Goal: Task Accomplishment & Management: Manage account settings

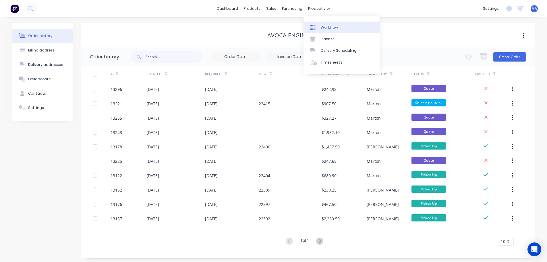
click at [322, 29] on div "Workflow" at bounding box center [329, 27] width 17 height 5
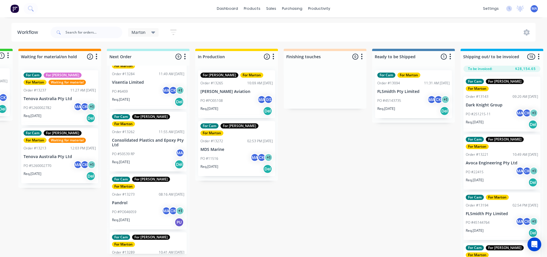
scroll to position [73, 0]
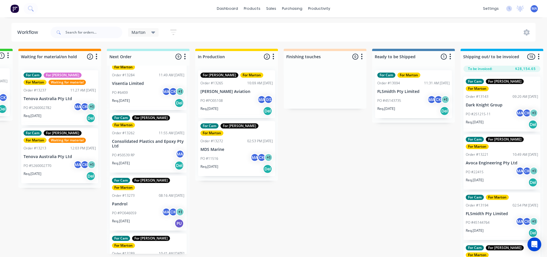
drag, startPoint x: 140, startPoint y: 122, endPoint x: 210, endPoint y: 90, distance: 77.4
click at [210, 90] on div "Submitted 1 Status colour #32CD32 hex #32CD32 Save Cancel Summaries Total order…" at bounding box center [308, 155] width 791 height 212
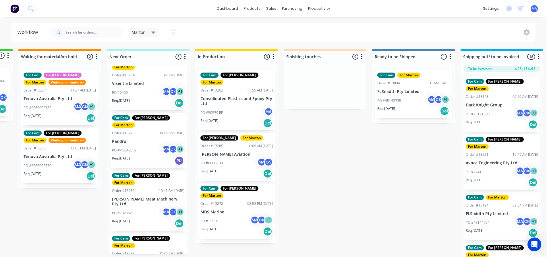
click at [230, 107] on div "PO #50539 RP MA" at bounding box center [237, 112] width 72 height 11
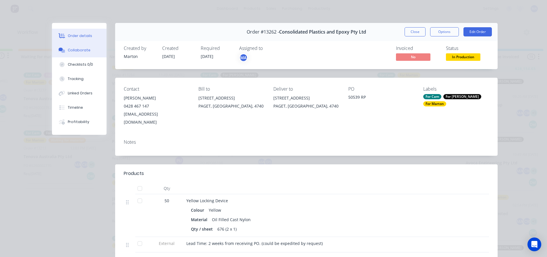
click at [82, 51] on div "Collaborate" at bounding box center [79, 50] width 23 height 5
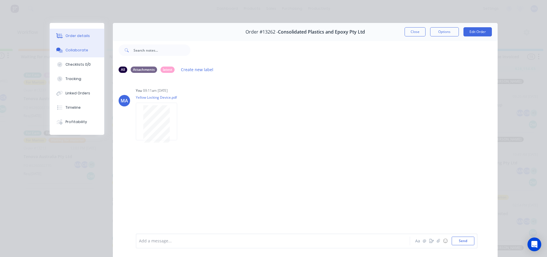
click at [74, 41] on button "Order details" at bounding box center [77, 36] width 55 height 14
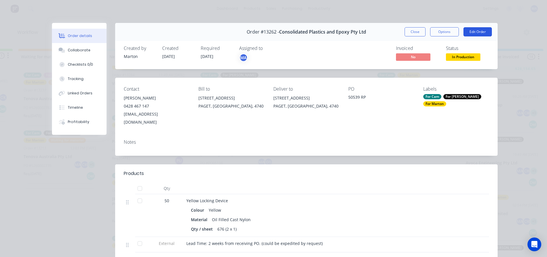
click at [483, 30] on button "Edit Order" at bounding box center [478, 31] width 28 height 9
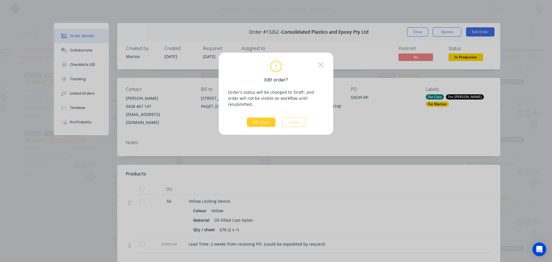
click at [268, 117] on button "Edit Order" at bounding box center [261, 121] width 28 height 9
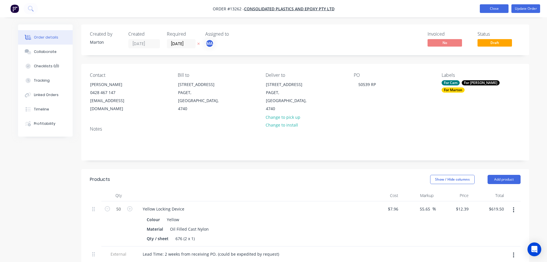
click at [485, 9] on button "Close" at bounding box center [494, 8] width 29 height 9
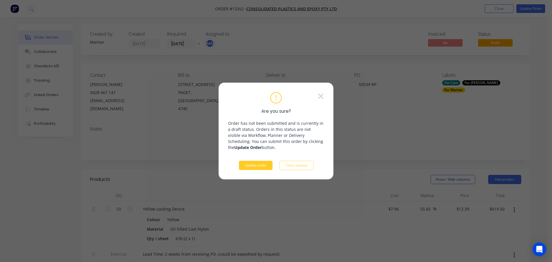
click at [254, 165] on button "Update order" at bounding box center [256, 165] width 34 height 9
